Goal: Transaction & Acquisition: Purchase product/service

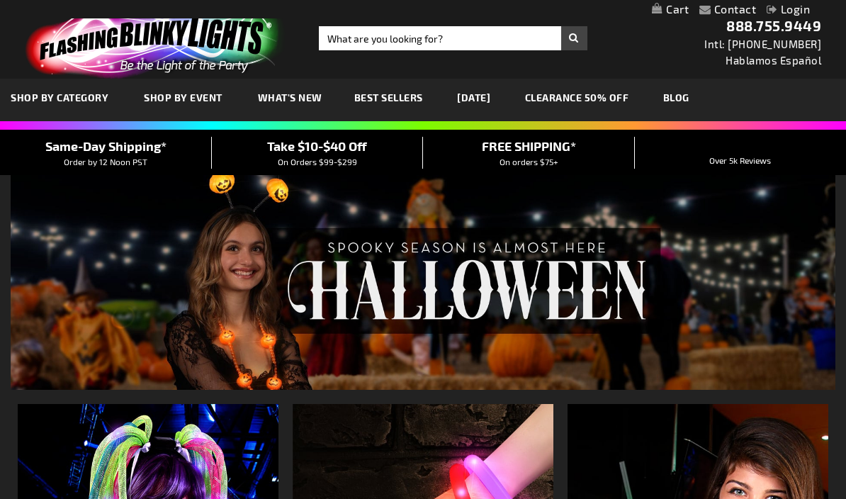
click at [675, 10] on link "My Cart" at bounding box center [670, 9] width 37 height 13
click at [475, 20] on div "Toggle Nav Search Search × Search 888.755.9449 Intl: 818-753-8303 Hablamos Espa…" at bounding box center [423, 39] width 846 height 79
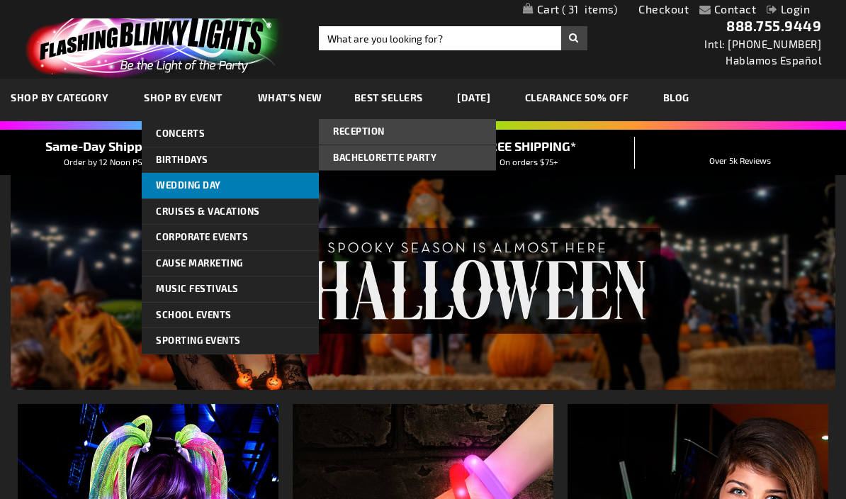
click at [198, 184] on span "Wedding Day" at bounding box center [188, 184] width 65 height 11
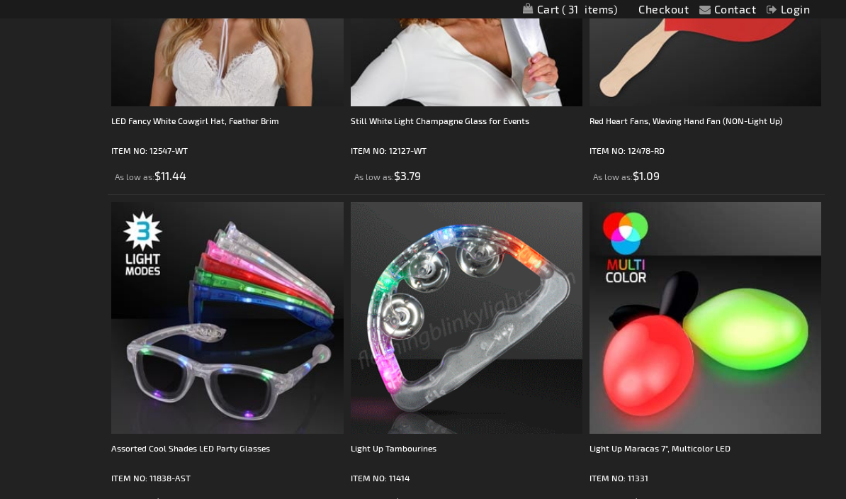
scroll to position [1295, 0]
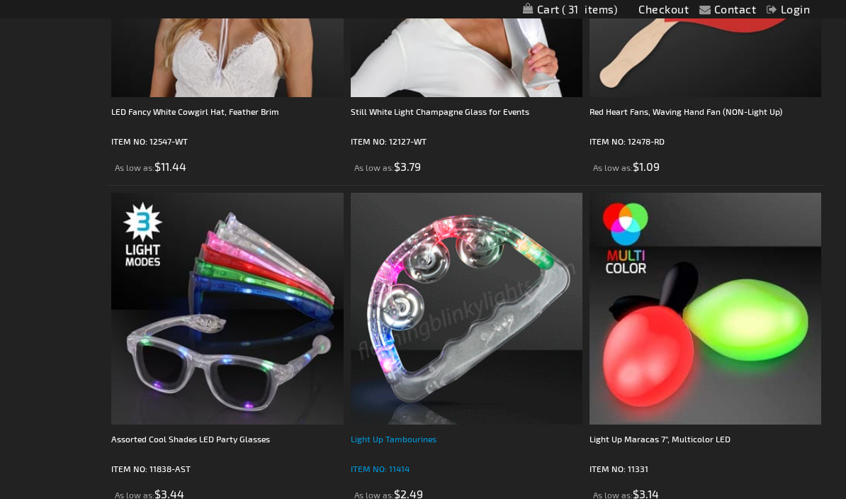
click at [427, 431] on div "Light Up Tambourines" at bounding box center [467, 445] width 232 height 28
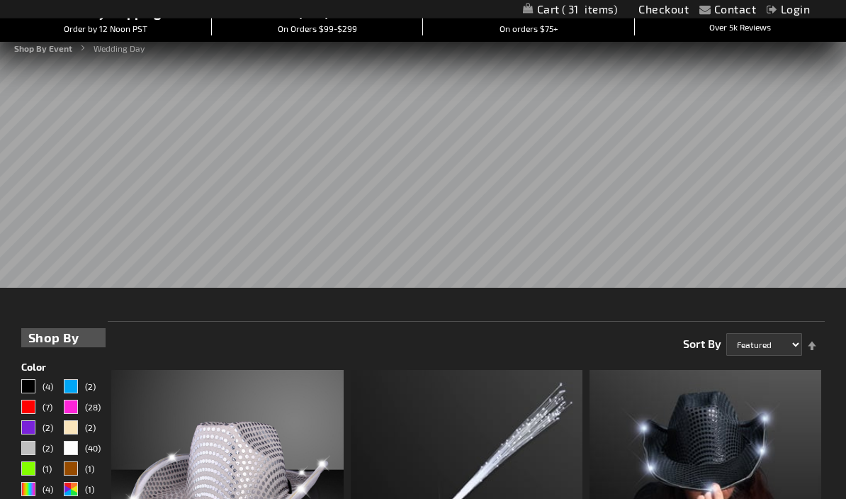
scroll to position [132, 0]
